Goal: Check status

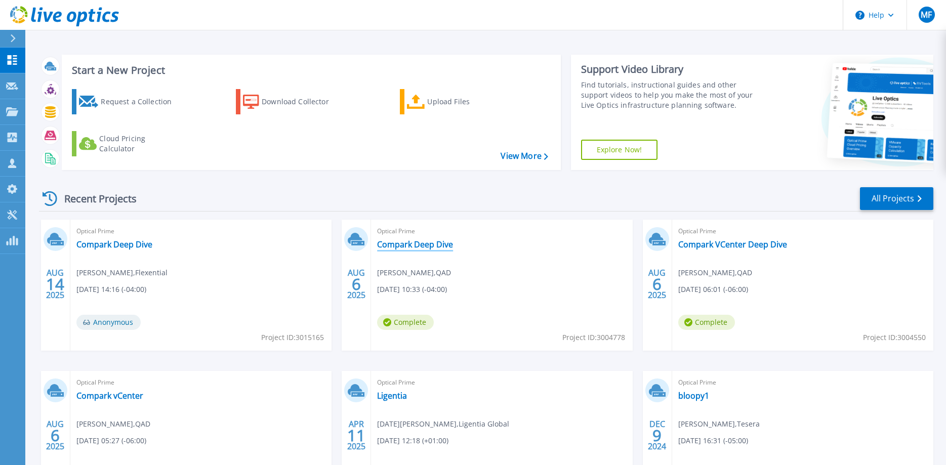
click at [397, 245] on link "Compark Deep Dive" at bounding box center [415, 244] width 76 height 10
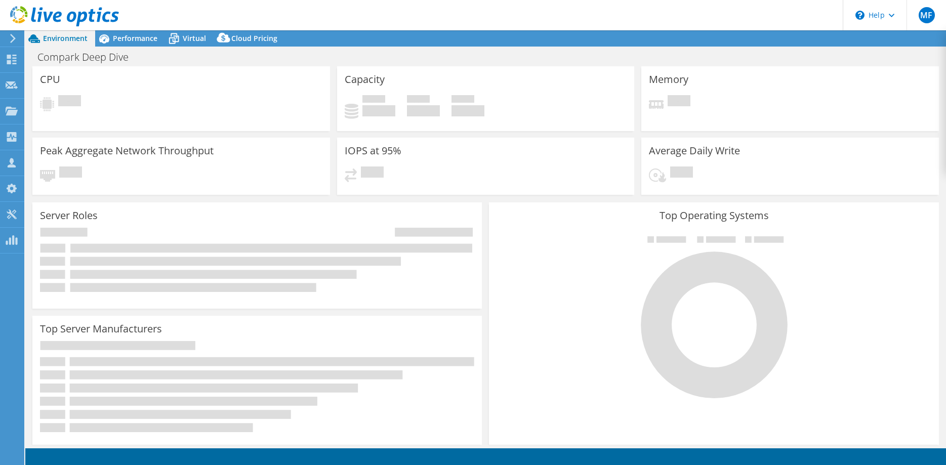
select select "USD"
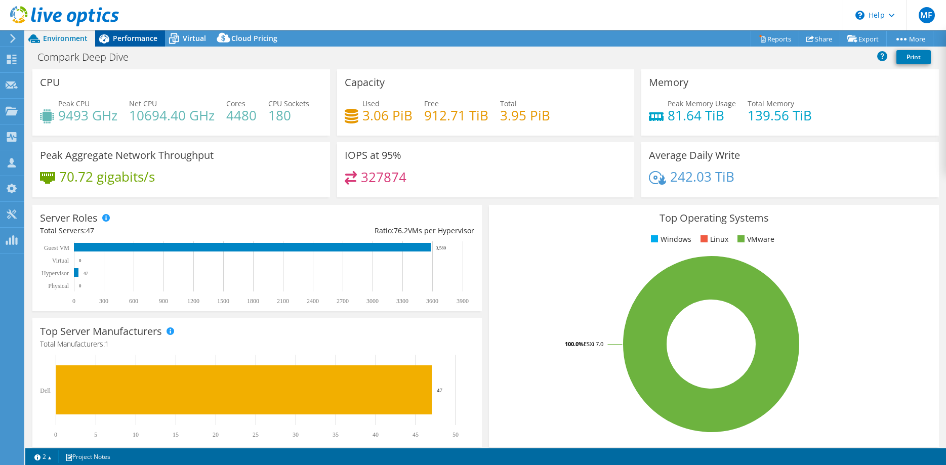
click at [137, 37] on span "Performance" at bounding box center [135, 38] width 45 height 10
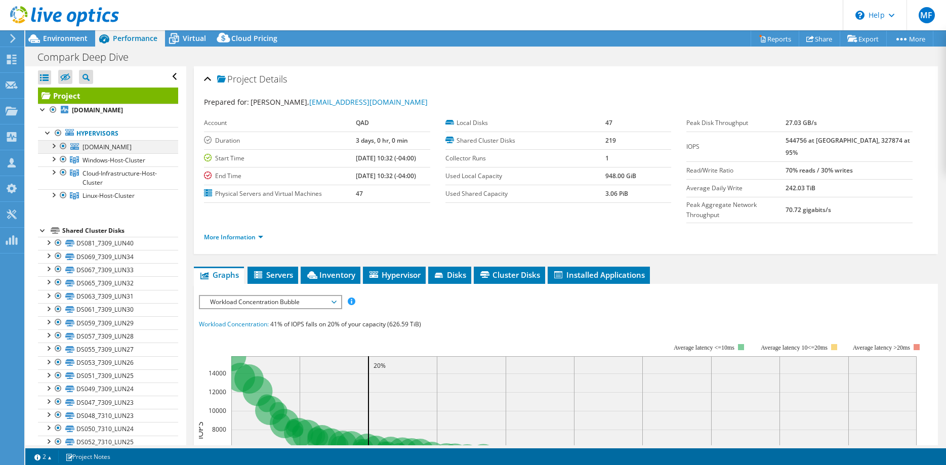
click at [63, 145] on div at bounding box center [63, 146] width 10 height 12
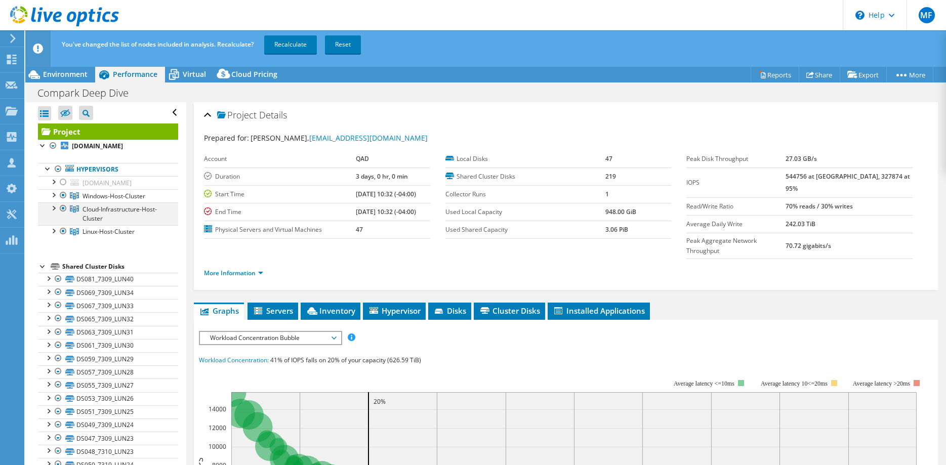
click at [63, 207] on div at bounding box center [63, 209] width 10 height 12
click at [64, 230] on div at bounding box center [63, 231] width 10 height 12
click at [292, 47] on link "Recalculate" at bounding box center [290, 44] width 53 height 18
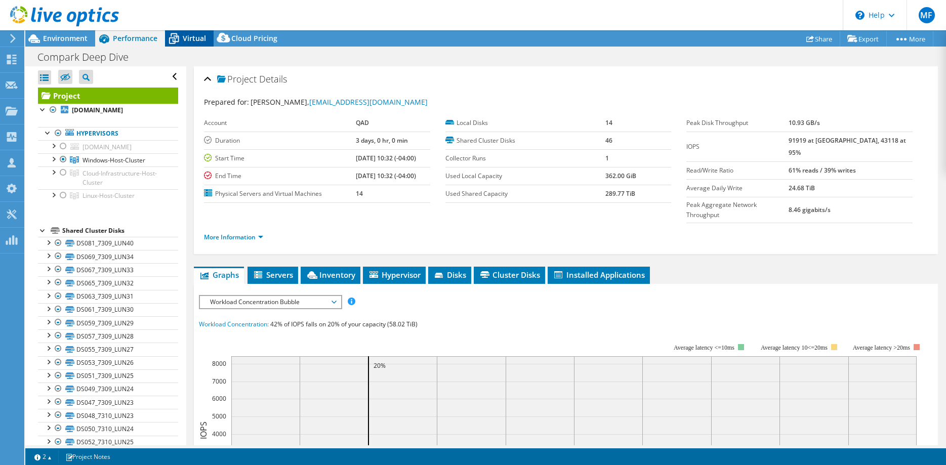
click at [200, 42] on span "Virtual" at bounding box center [194, 38] width 23 height 10
